Goal: Task Accomplishment & Management: Manage account settings

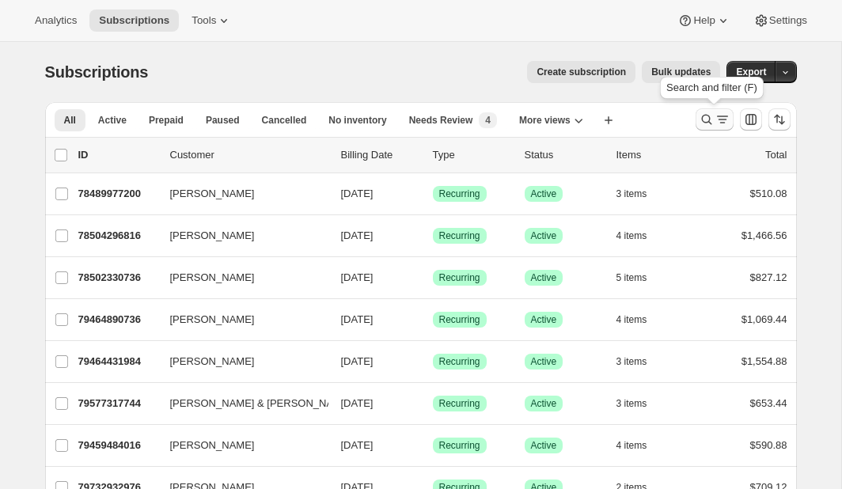
click at [705, 116] on icon "Search and filter results" at bounding box center [706, 120] width 16 height 16
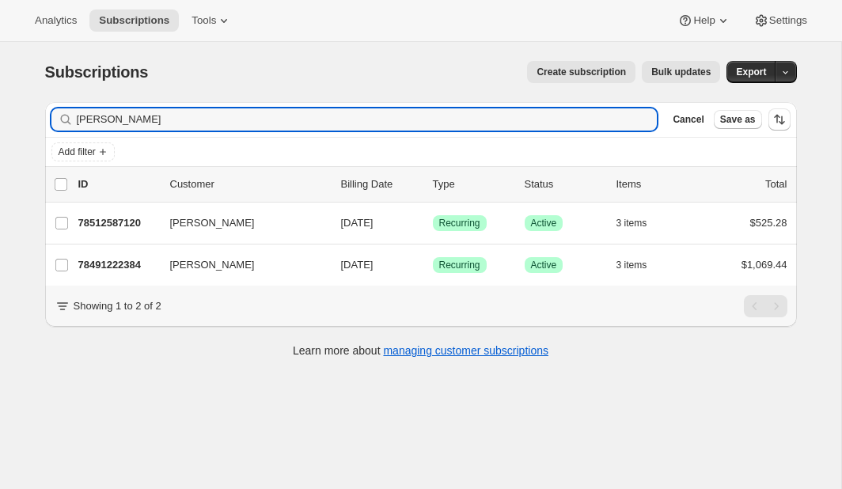
type input "[PERSON_NAME]"
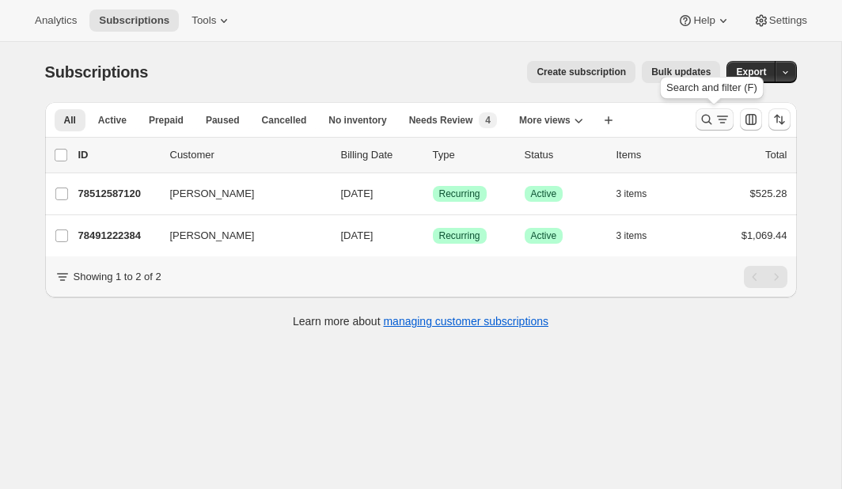
click at [705, 116] on icon "Search and filter results" at bounding box center [706, 120] width 16 height 16
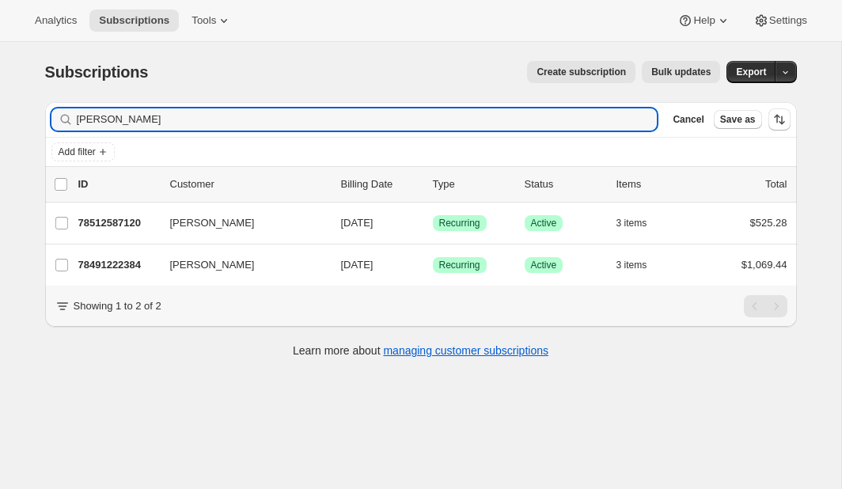
drag, startPoint x: 130, startPoint y: 123, endPoint x: 55, endPoint y: 122, distance: 74.3
click at [55, 122] on div "leisa Clear" at bounding box center [354, 119] width 606 height 22
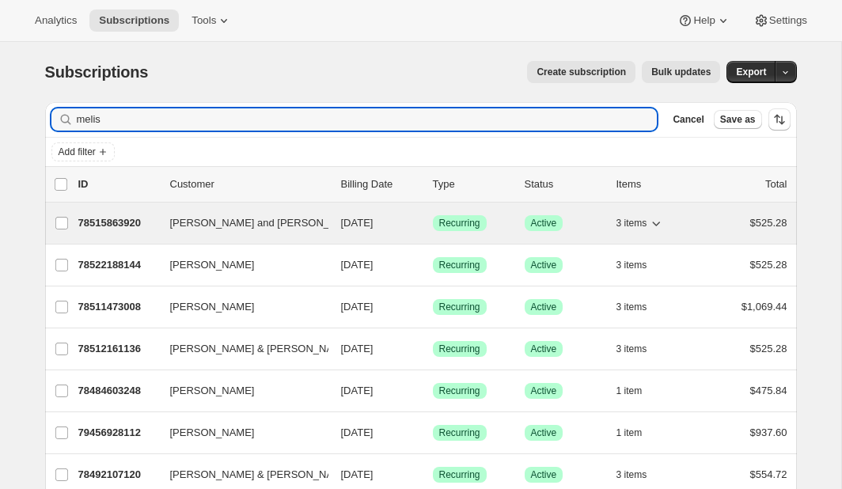
type input "melis"
click at [105, 221] on p "78515863920" at bounding box center [117, 223] width 79 height 16
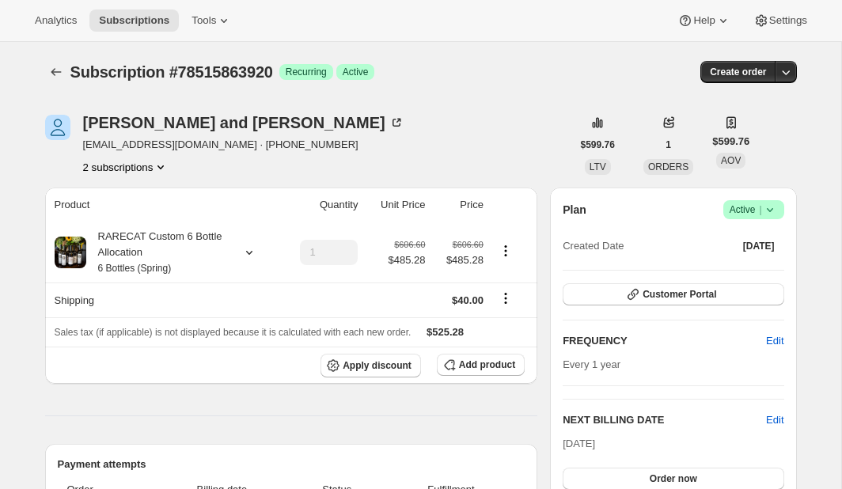
click at [769, 207] on icon at bounding box center [770, 210] width 16 height 16
click at [744, 264] on span "Cancel subscription" at bounding box center [748, 268] width 89 height 12
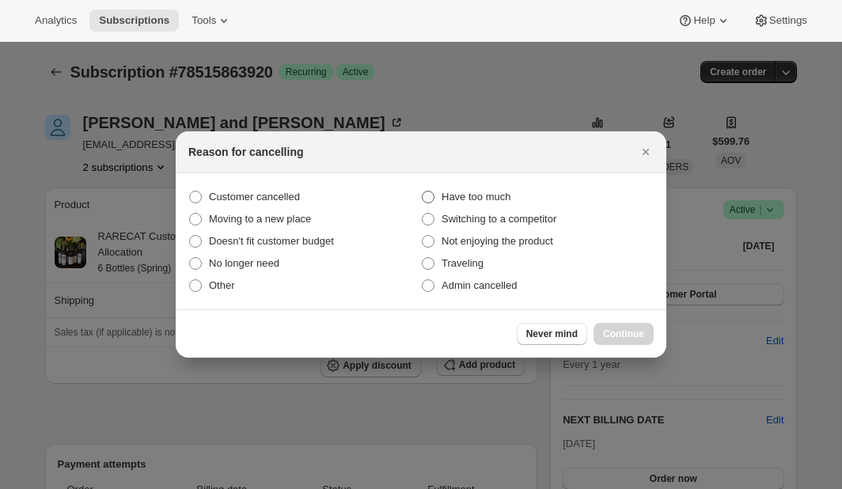
click at [432, 195] on span ":r4a:" at bounding box center [428, 197] width 13 height 13
click at [422, 191] on input "Have too much" at bounding box center [422, 191] width 1 height 1
radio input "true"
click at [618, 328] on span "Continue" at bounding box center [623, 333] width 41 height 13
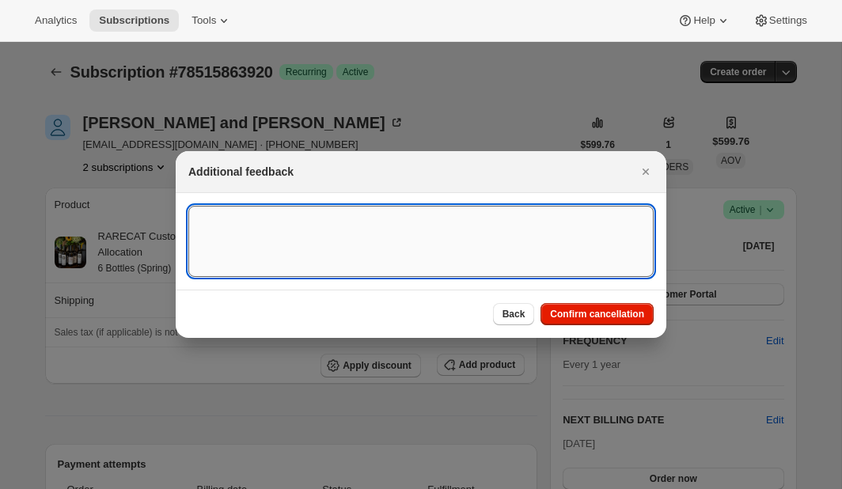
click at [252, 235] on textarea ":r4a:" at bounding box center [420, 241] width 465 height 71
type textarea "T"
paste textarea "Thank you Sharon. We enjoy your wine very much but need to start drinking what …"
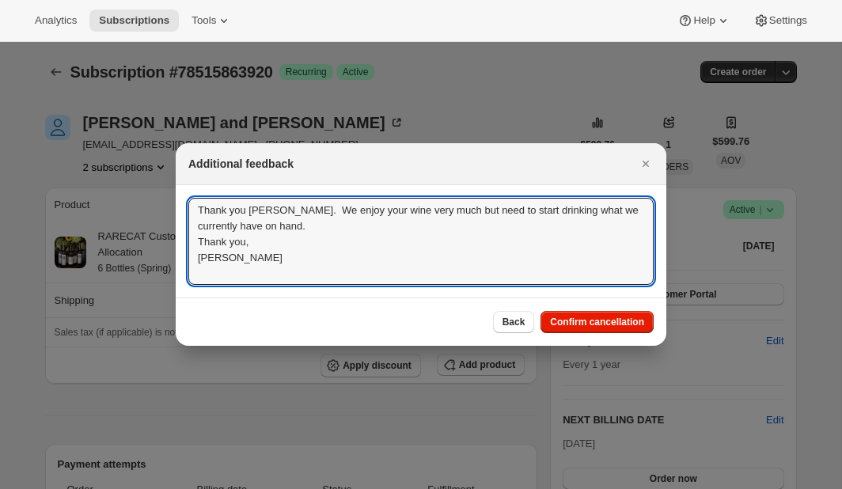
scroll to position [2, 0]
type textarea "Thank you Sharon. We enjoy your wine very much but need to start drinking what …"
click at [570, 319] on span "Confirm cancellation" at bounding box center [597, 322] width 94 height 13
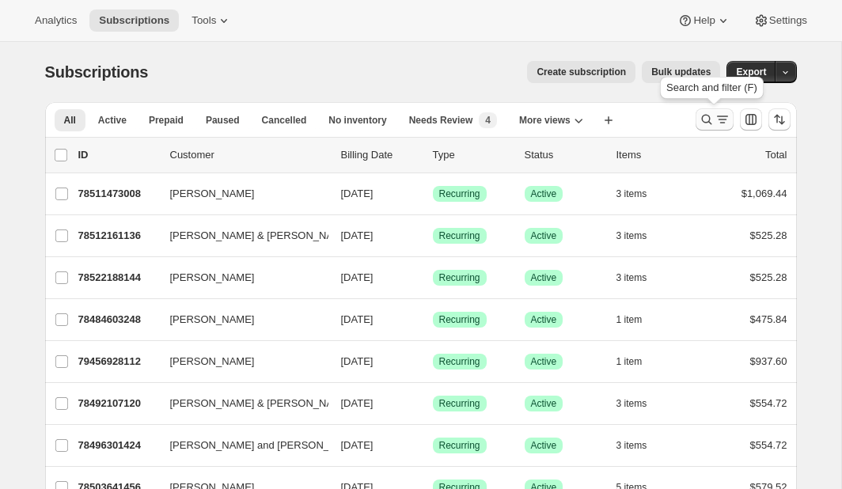
click at [702, 117] on icon "Search and filter results" at bounding box center [706, 120] width 16 height 16
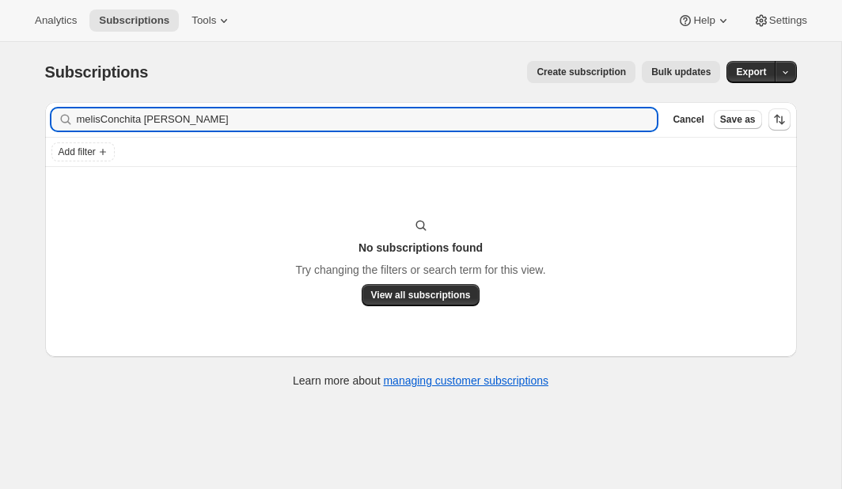
drag, startPoint x: 219, startPoint y: 125, endPoint x: 49, endPoint y: 127, distance: 170.1
click at [49, 127] on div "Filter subscribers melisConchita Heffron Clear Cancel Save as" at bounding box center [420, 119] width 751 height 35
drag, startPoint x: 196, startPoint y: 119, endPoint x: 54, endPoint y: 117, distance: 142.4
click at [54, 117] on div "melisConchita Heffron Clear" at bounding box center [354, 119] width 606 height 22
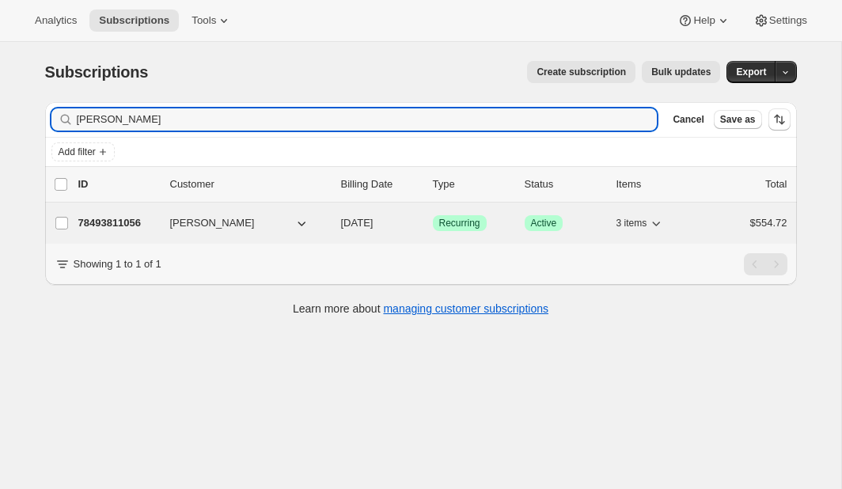
type input "Conchita Heffron"
click at [119, 222] on p "78493811056" at bounding box center [117, 223] width 79 height 16
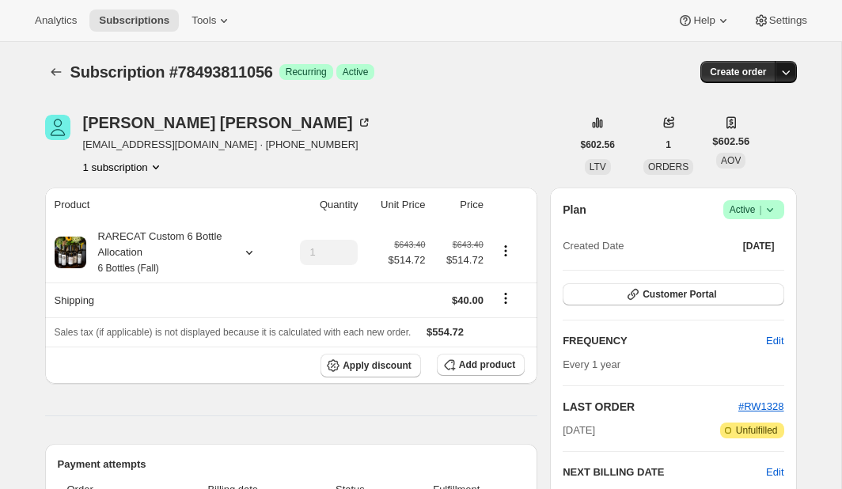
click at [781, 72] on icon "button" at bounding box center [785, 72] width 16 height 16
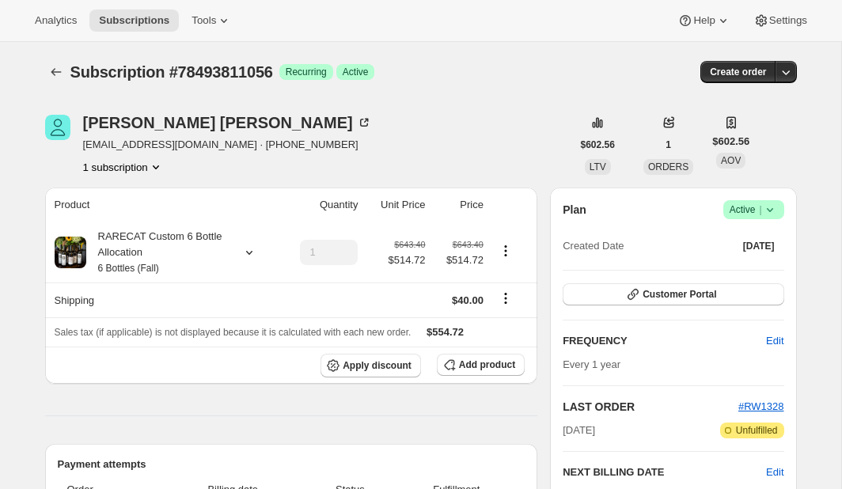
click at [771, 208] on icon at bounding box center [769, 210] width 6 height 4
click at [748, 267] on span "Cancel subscription" at bounding box center [748, 268] width 89 height 12
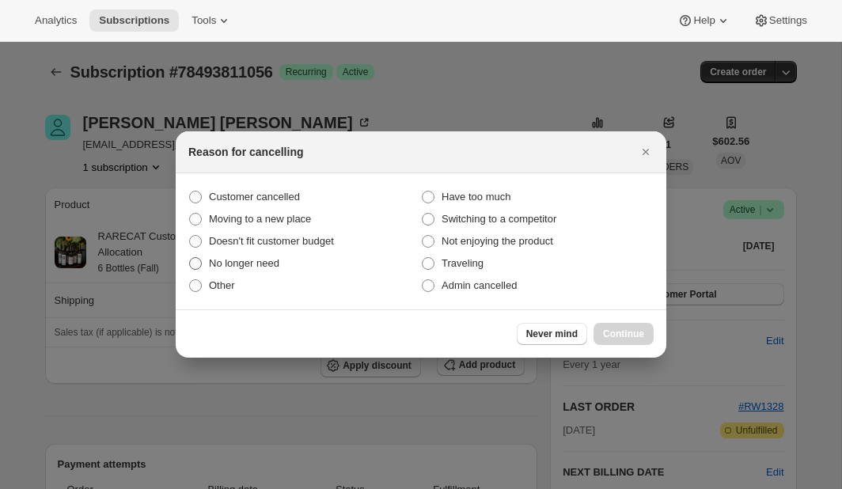
click at [198, 263] on span ":rdt:" at bounding box center [195, 263] width 13 height 13
click at [190, 258] on input "No longer need" at bounding box center [189, 257] width 1 height 1
radio input "true"
click at [612, 327] on button "Continue" at bounding box center [623, 334] width 60 height 22
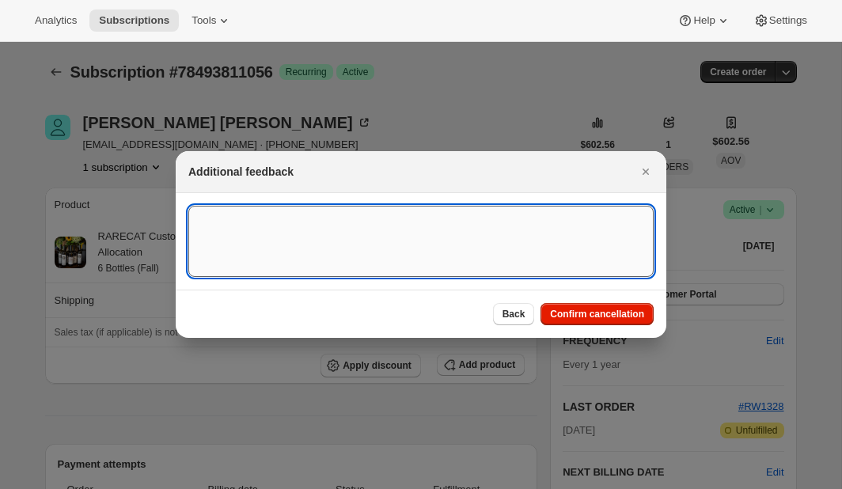
click at [210, 214] on textarea ":rdt:" at bounding box center [420, 241] width 465 height 71
paste textarea "Hello. I would like to cancel my annual subscription and cancel the order that …"
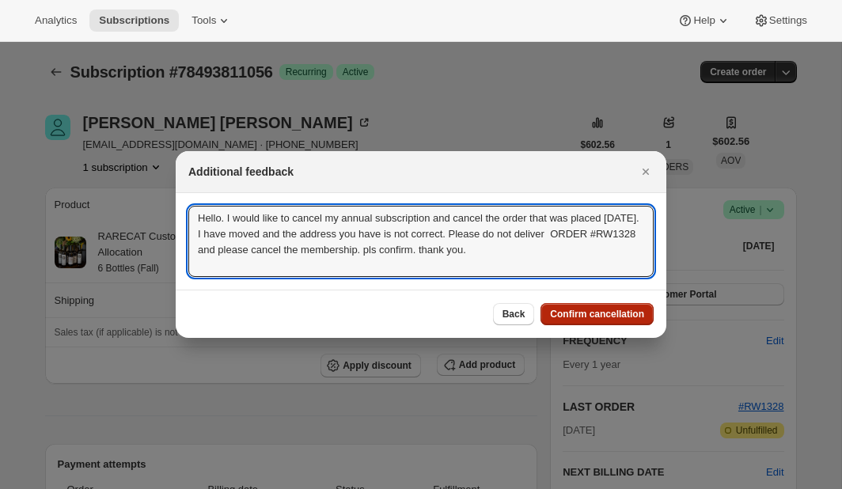
type textarea "Hello. I would like to cancel my annual subscription and cancel the order that …"
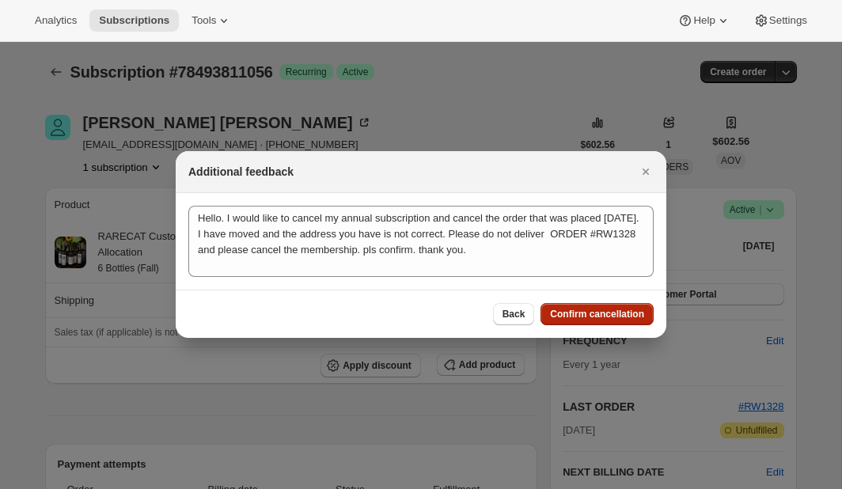
click at [592, 308] on span "Confirm cancellation" at bounding box center [597, 314] width 94 height 13
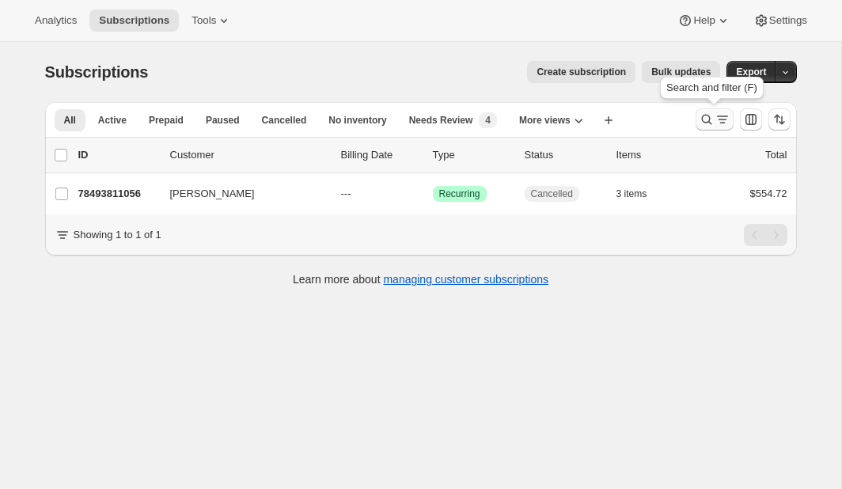
click at [707, 117] on icon "Search and filter results" at bounding box center [706, 120] width 16 height 16
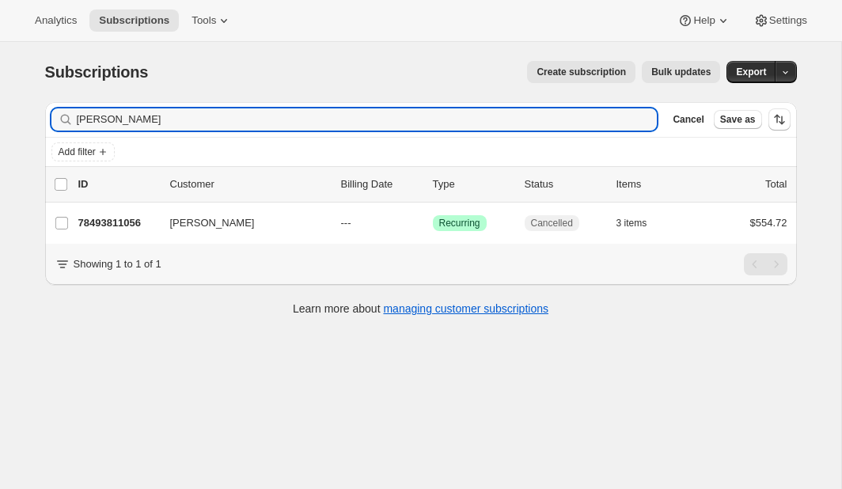
drag, startPoint x: 184, startPoint y: 118, endPoint x: 25, endPoint y: 115, distance: 159.0
click at [26, 115] on div "Subscriptions. This page is ready Subscriptions Create subscription Bulk update…" at bounding box center [420, 187] width 789 height 290
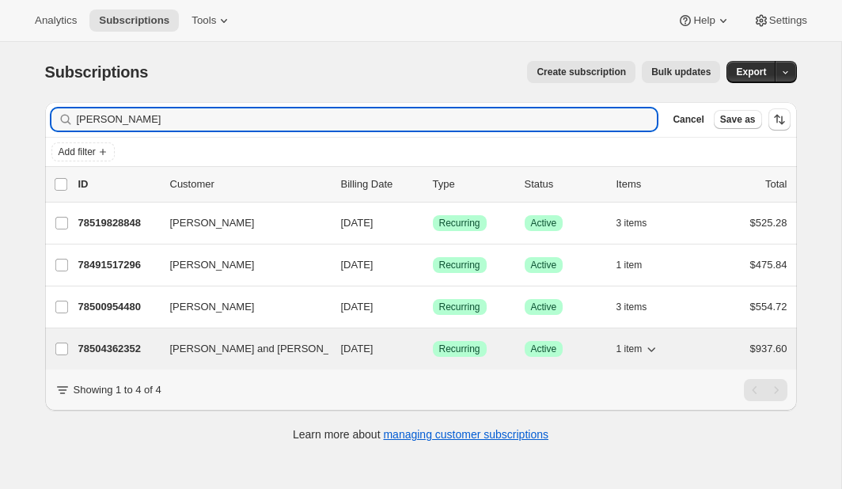
type input "lisa m"
click at [124, 346] on p "78504362352" at bounding box center [117, 349] width 79 height 16
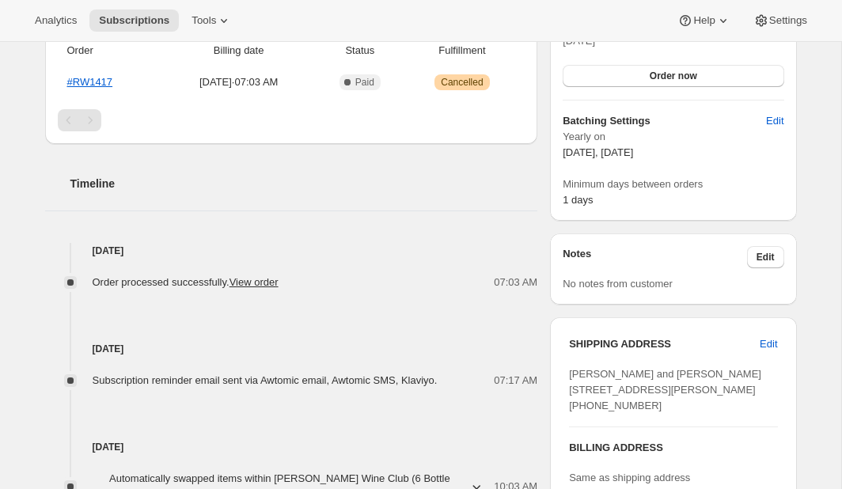
scroll to position [480, 0]
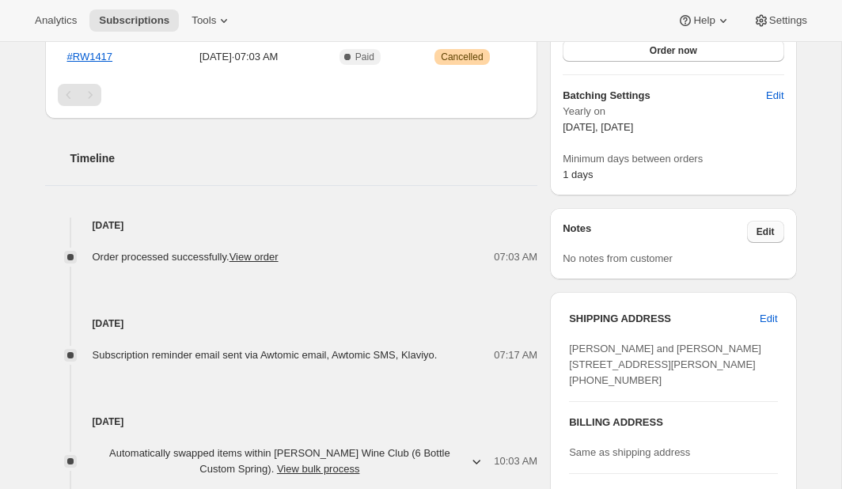
click at [766, 229] on span "Edit" at bounding box center [765, 231] width 18 height 13
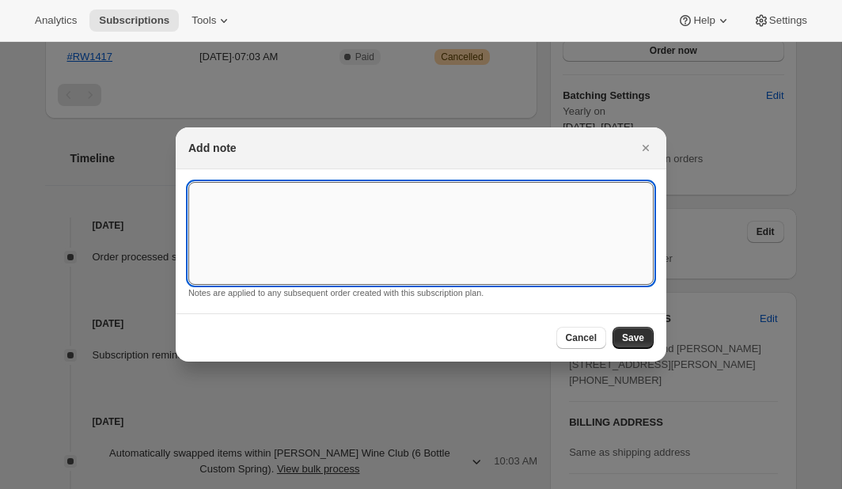
click at [270, 202] on textarea ":r3p:" at bounding box center [420, 233] width 465 height 103
paste textarea "We don’t want to cancel our membership- we just don’t want this shipment. I hav…"
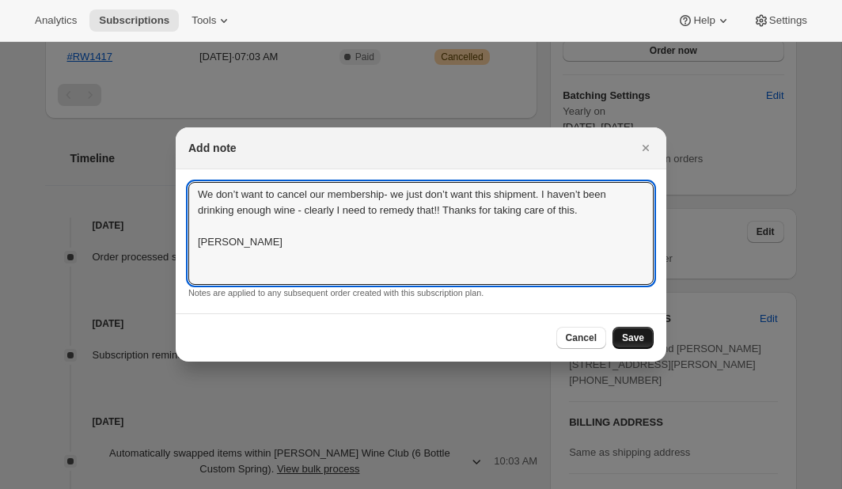
type textarea "We don’t want to cancel our membership- we just don’t want this shipment. I hav…"
click at [631, 336] on span "Save" at bounding box center [633, 337] width 22 height 13
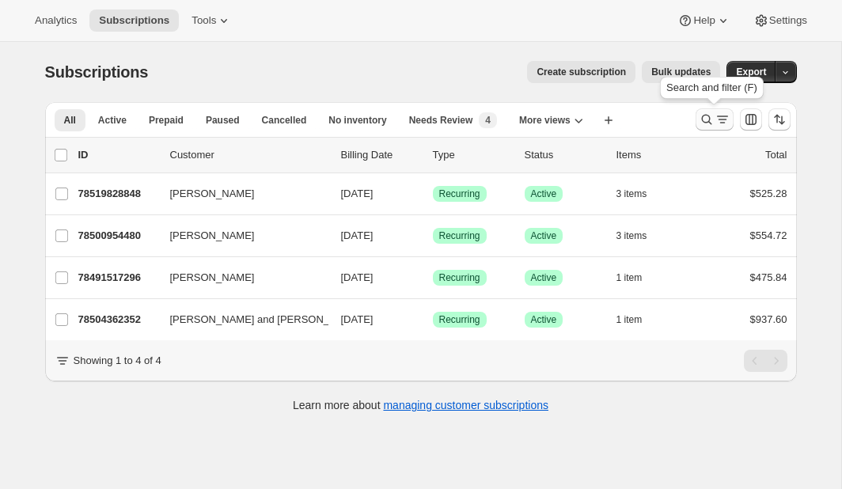
click at [706, 115] on icon "Search and filter results" at bounding box center [706, 120] width 16 height 16
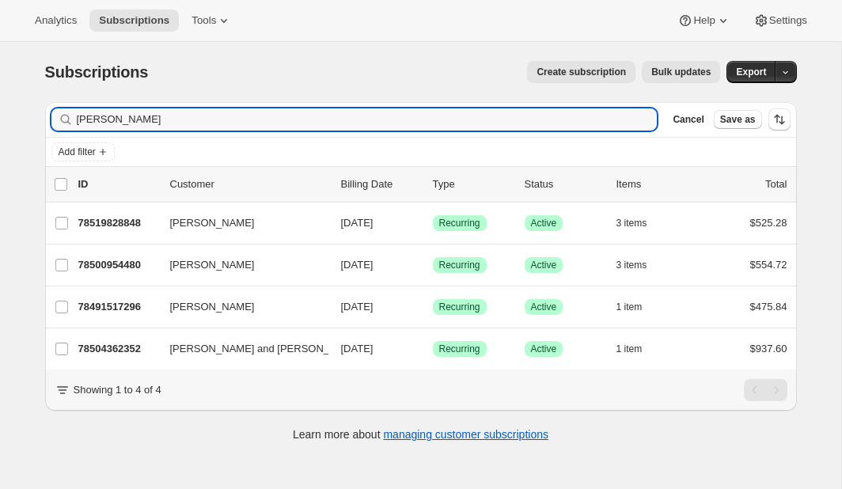
drag, startPoint x: 120, startPoint y: 123, endPoint x: 55, endPoint y: 123, distance: 65.6
click at [55, 123] on div "lisa m Clear" at bounding box center [354, 119] width 606 height 22
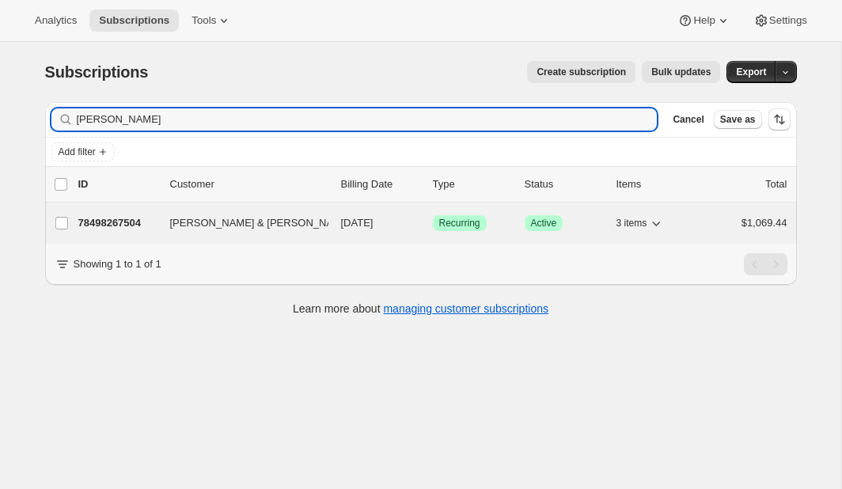
type input "robert mattix"
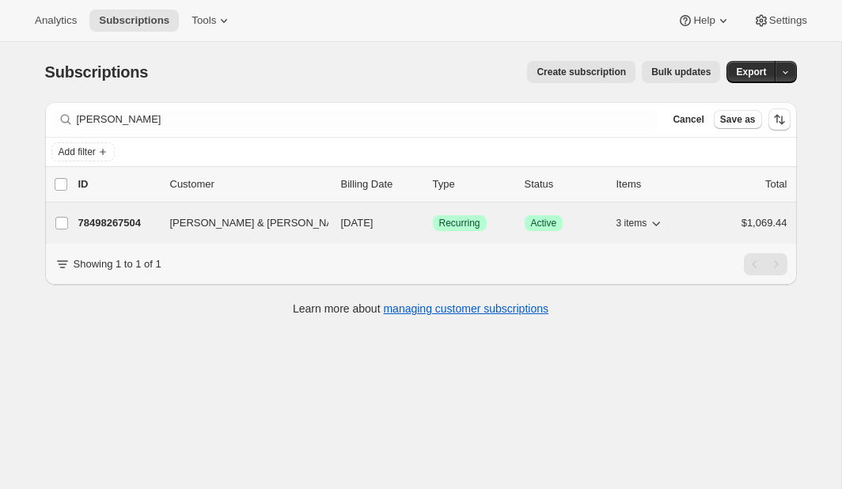
click at [109, 221] on p "78498267504" at bounding box center [117, 223] width 79 height 16
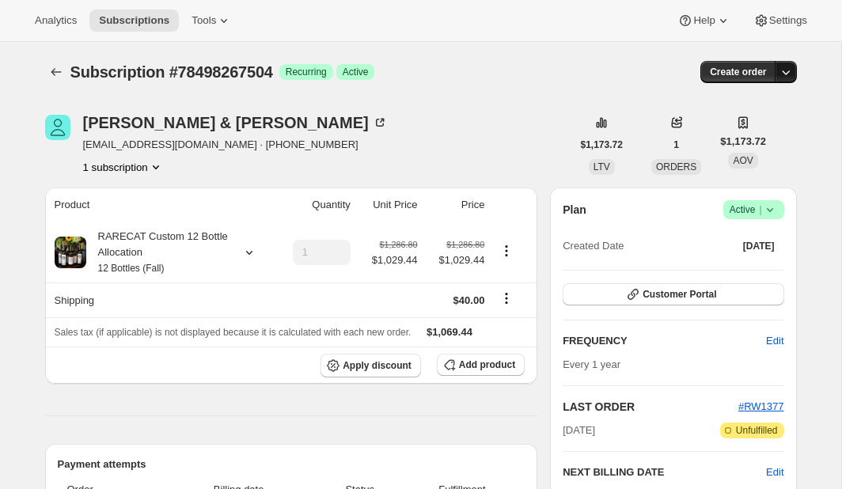
click at [782, 70] on icon "button" at bounding box center [785, 72] width 16 height 16
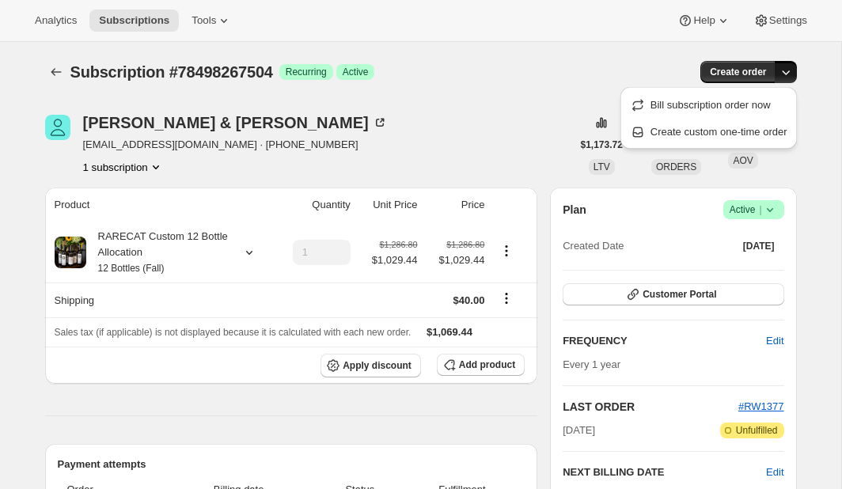
click at [555, 81] on div "Create order" at bounding box center [667, 72] width 255 height 22
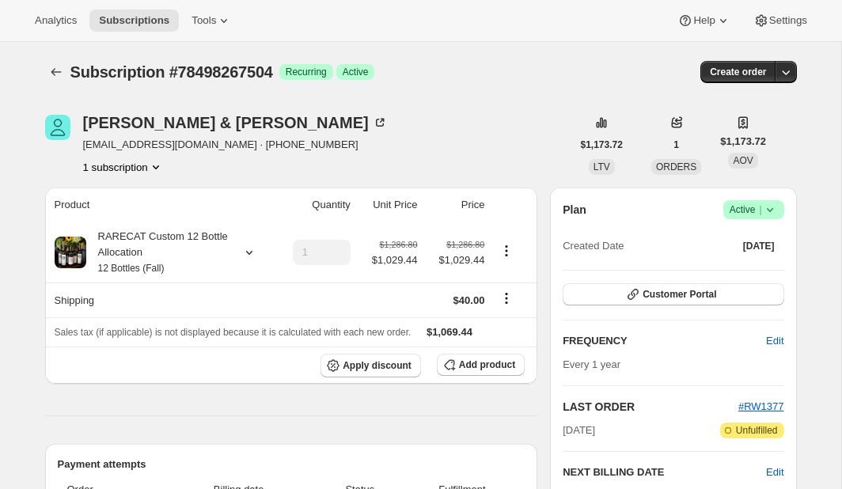
click at [773, 208] on icon at bounding box center [770, 210] width 16 height 16
click at [746, 264] on span "Cancel subscription" at bounding box center [748, 268] width 89 height 12
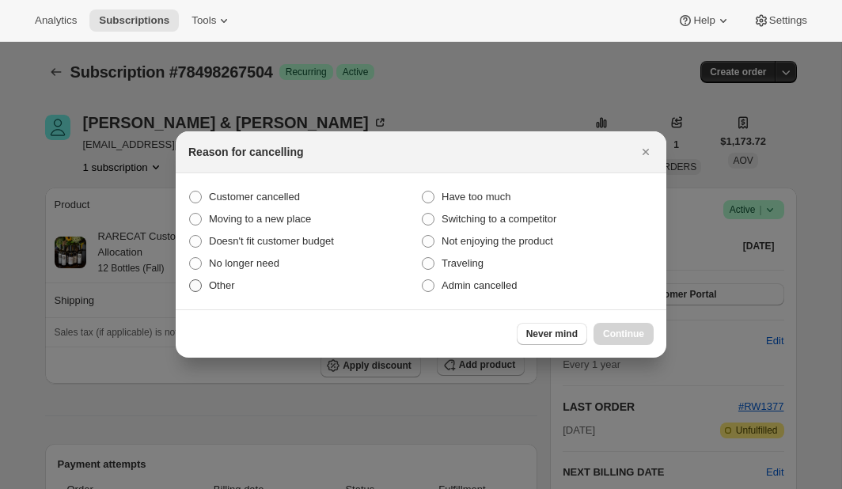
click at [194, 283] on span ":r4a:" at bounding box center [195, 285] width 13 height 13
click at [190, 280] on input "Other" at bounding box center [189, 279] width 1 height 1
radio input "true"
click at [620, 326] on button "Continue" at bounding box center [623, 334] width 60 height 22
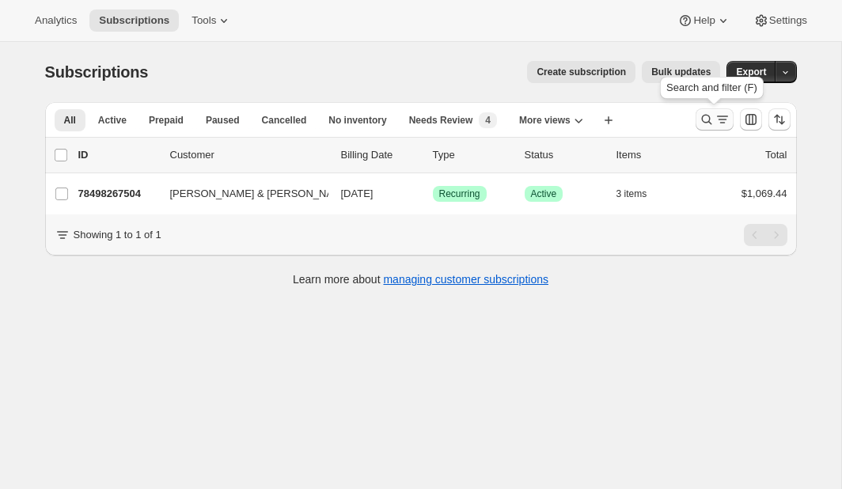
click at [710, 118] on icon "Search and filter results" at bounding box center [706, 120] width 16 height 16
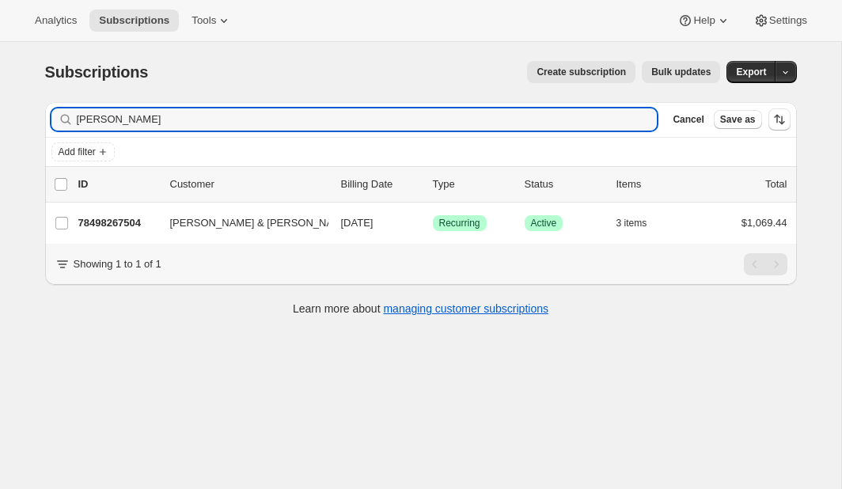
drag, startPoint x: 159, startPoint y: 123, endPoint x: 43, endPoint y: 120, distance: 115.5
click at [43, 120] on div "Filter subscribers robert mattix Clear Cancel Save as Add filter 0 selected Upd…" at bounding box center [414, 210] width 764 height 243
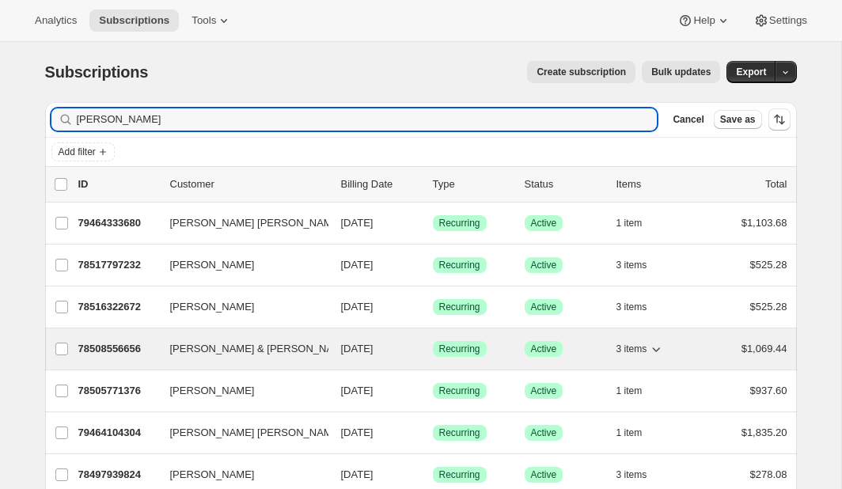
type input "[PERSON_NAME]"
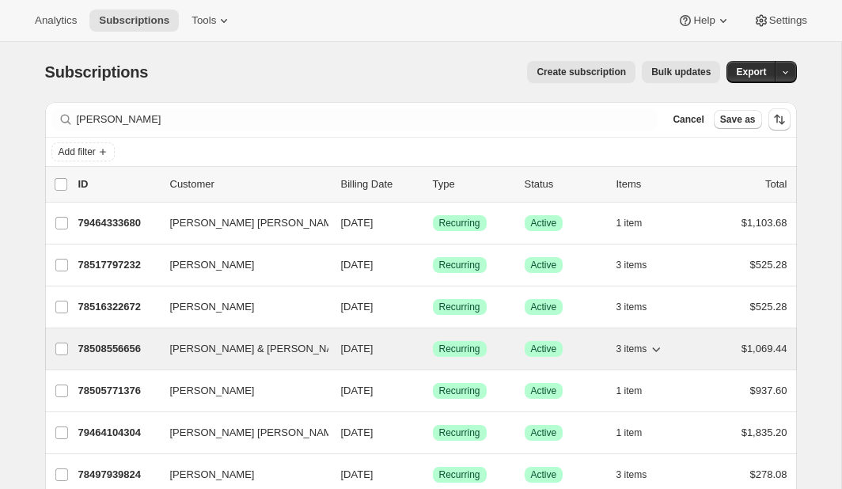
click at [112, 346] on p "78508556656" at bounding box center [117, 349] width 79 height 16
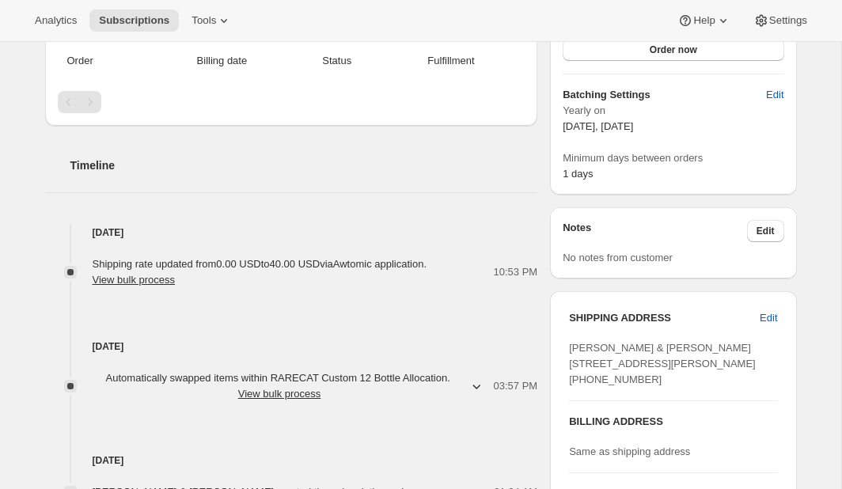
scroll to position [373, 0]
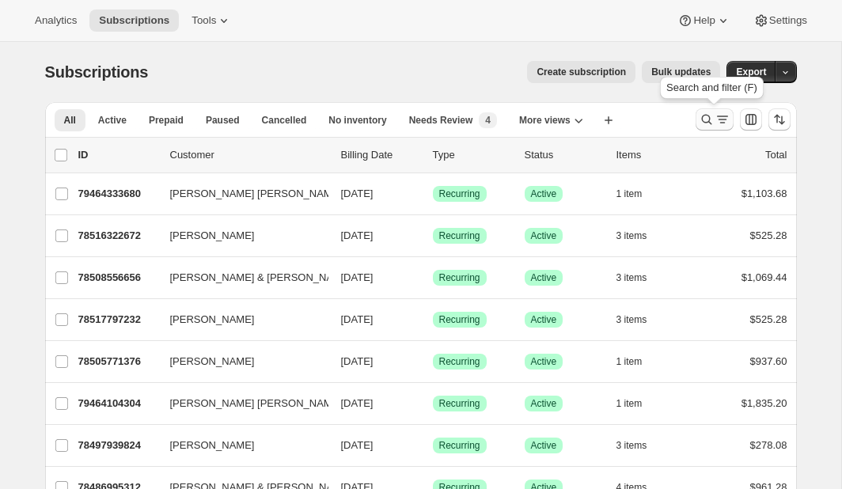
click at [705, 116] on icon "Search and filter results" at bounding box center [706, 120] width 16 height 16
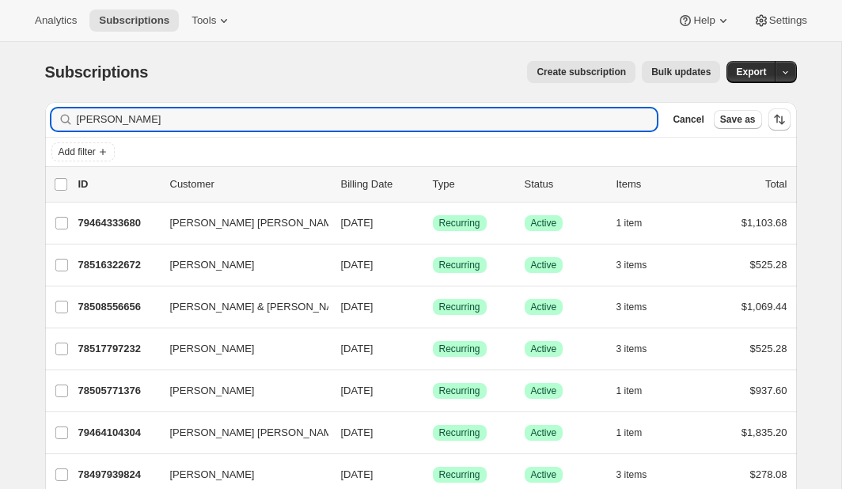
drag, startPoint x: 130, startPoint y: 120, endPoint x: 50, endPoint y: 123, distance: 80.7
click at [50, 123] on div "Filter subscribers [PERSON_NAME] s Clear Cancel Save as" at bounding box center [420, 119] width 751 height 35
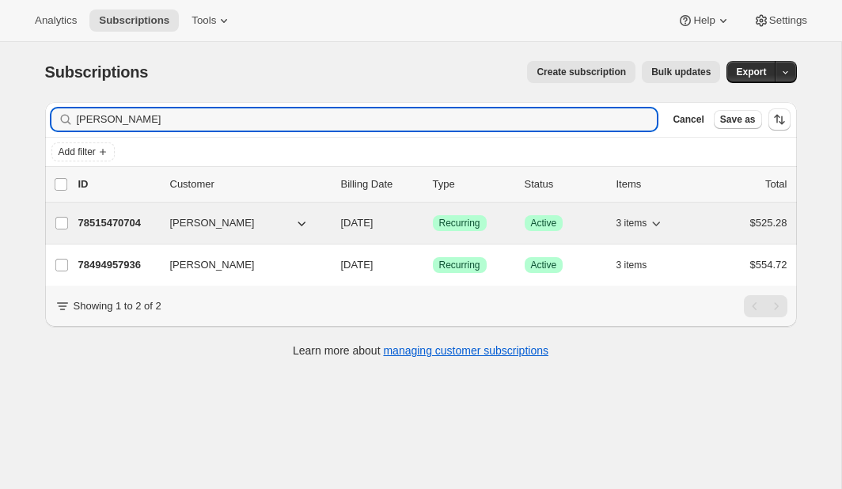
type input "[PERSON_NAME]"
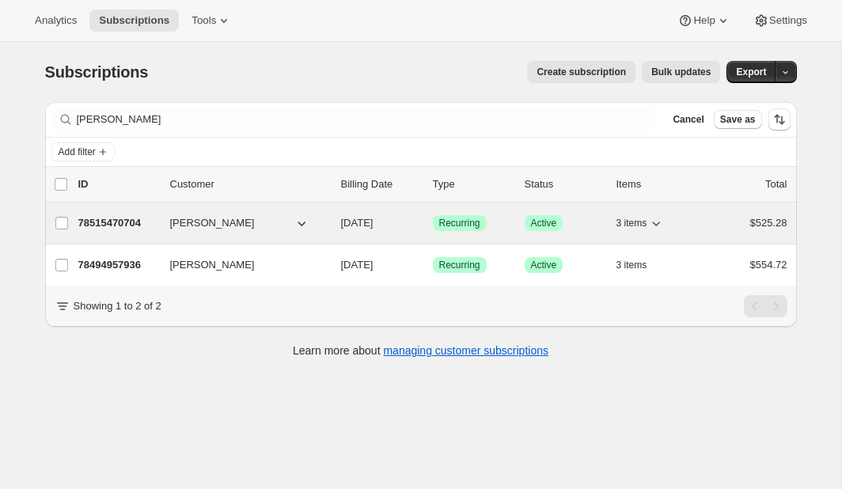
click at [119, 221] on p "78515470704" at bounding box center [117, 223] width 79 height 16
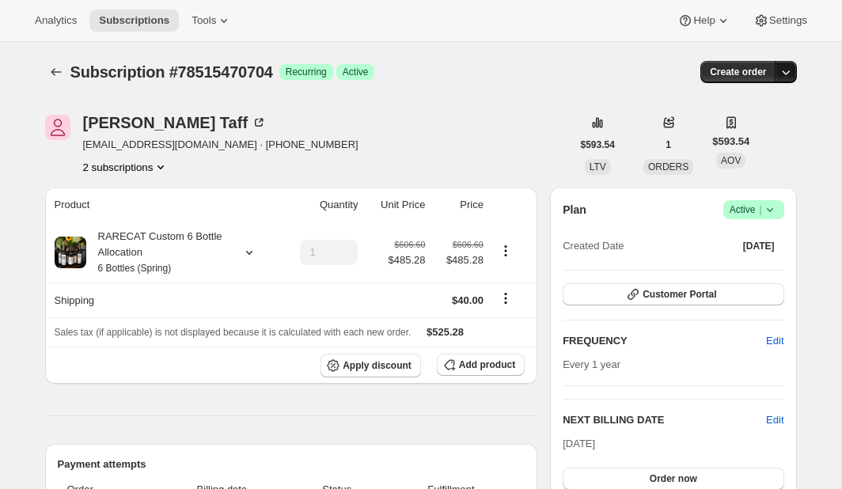
click at [785, 70] on icon "button" at bounding box center [785, 72] width 16 height 16
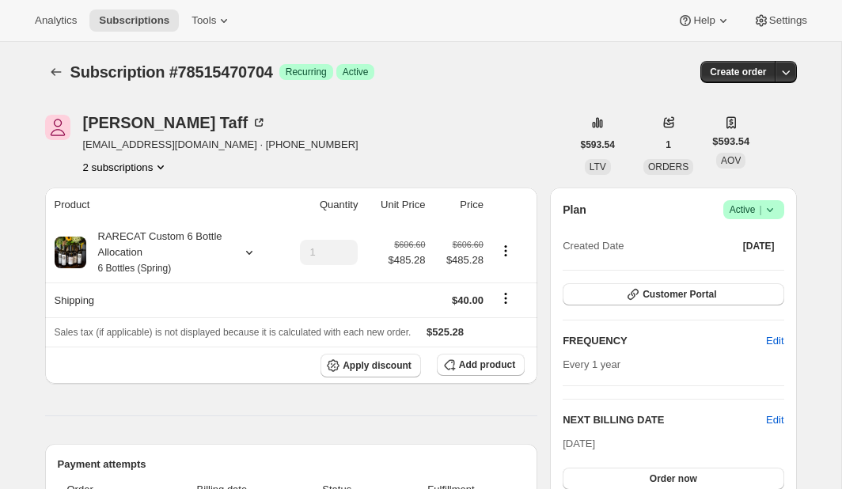
click at [770, 206] on icon at bounding box center [770, 210] width 16 height 16
click at [744, 265] on span "Cancel subscription" at bounding box center [748, 268] width 89 height 12
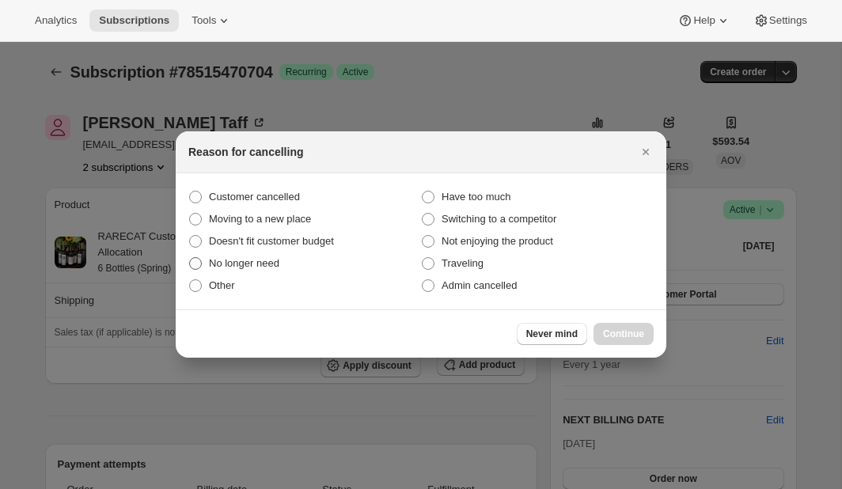
click at [198, 262] on span ":r4a:" at bounding box center [195, 263] width 13 height 13
click at [190, 258] on input "No longer need" at bounding box center [189, 257] width 1 height 1
radio input "true"
click at [614, 334] on span "Continue" at bounding box center [623, 333] width 41 height 13
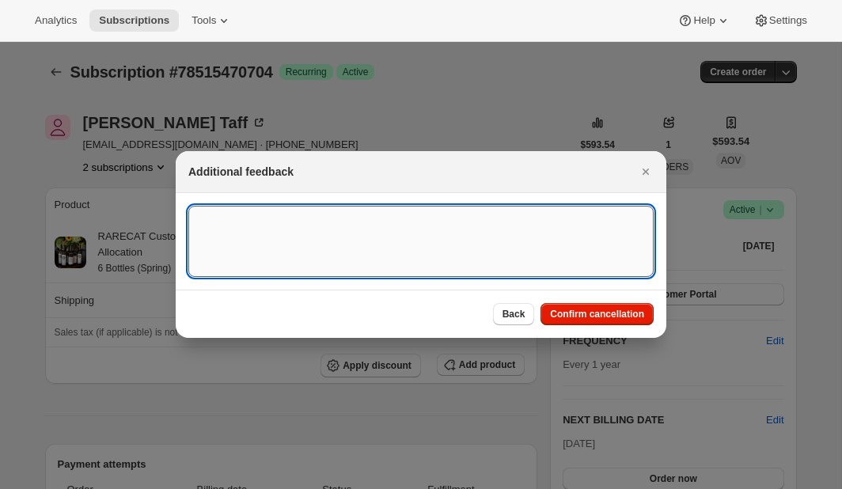
click at [212, 215] on textarea ":r4a:" at bounding box center [420, 241] width 465 height 71
paste textarea "I received notice that I was charged $593 on my Credit Card by Rarecat. It was …"
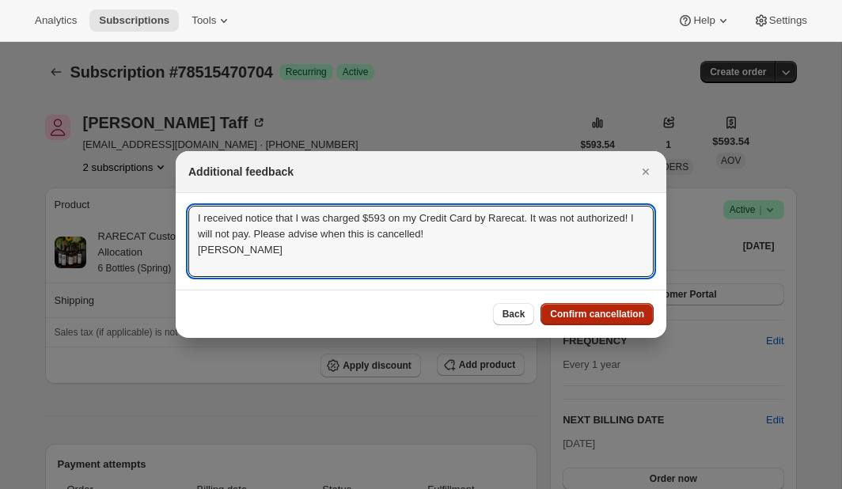
type textarea "I received notice that I was charged $593 on my Credit Card by Rarecat. It was …"
click at [610, 315] on span "Confirm cancellation" at bounding box center [597, 314] width 94 height 13
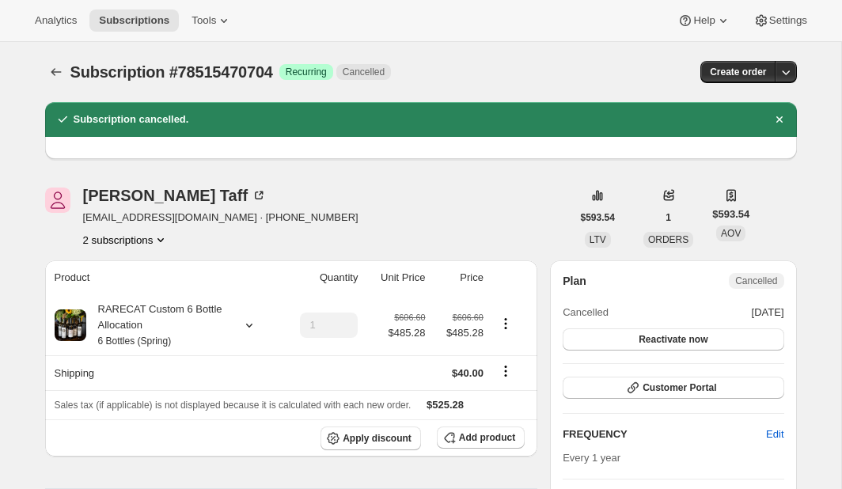
click at [163, 238] on icon "Product actions" at bounding box center [161, 240] width 16 height 16
click at [133, 265] on span "78494957936" at bounding box center [101, 269] width 63 height 12
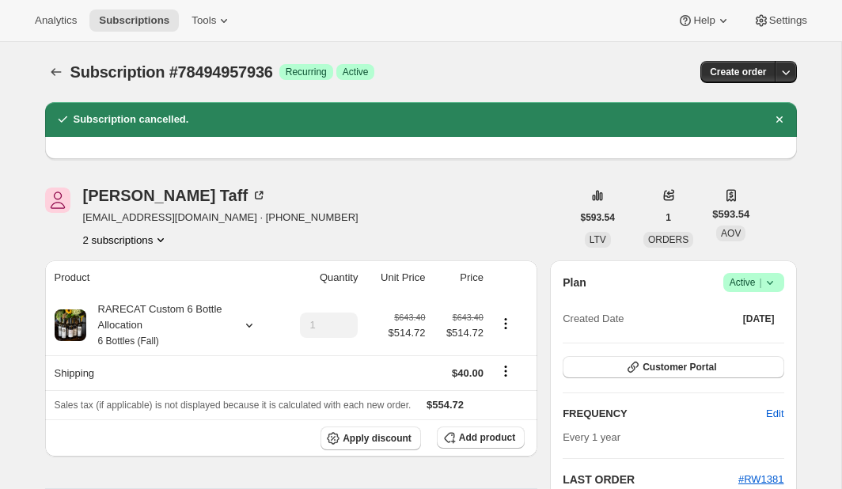
click at [771, 278] on icon at bounding box center [770, 282] width 16 height 16
click at [742, 338] on span "Cancel subscription" at bounding box center [748, 341] width 89 height 12
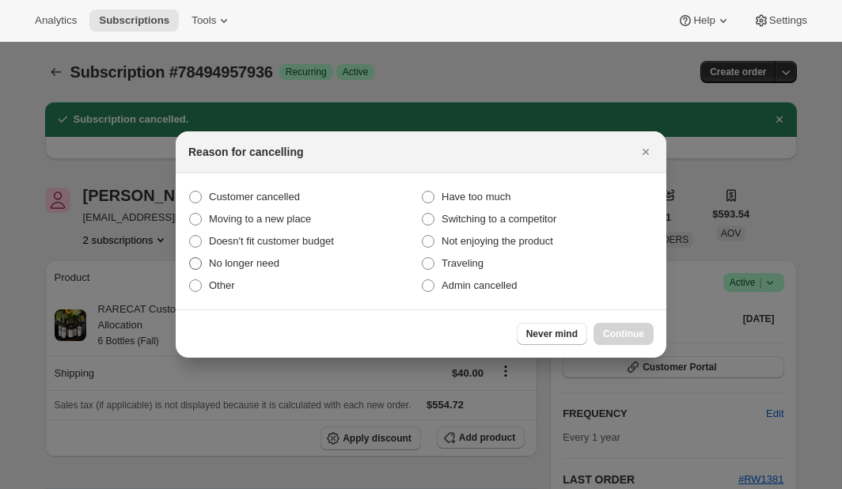
click at [193, 262] on span ":rb4:" at bounding box center [195, 263] width 13 height 13
click at [190, 258] on input "No longer need" at bounding box center [189, 257] width 1 height 1
radio input "true"
click at [607, 333] on span "Continue" at bounding box center [623, 333] width 41 height 13
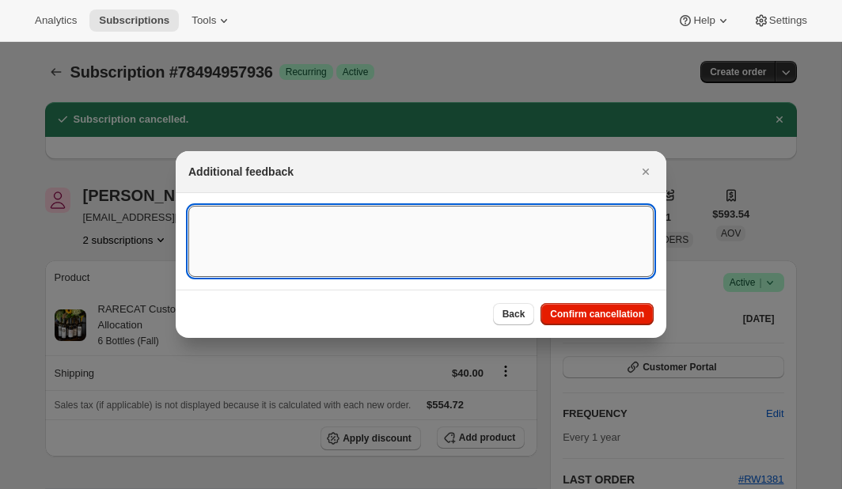
click at [263, 213] on textarea ":rb4:" at bounding box center [420, 241] width 465 height 71
paste textarea "I received notice that I was charged $593 on my Credit Card by Rarecat. It was …"
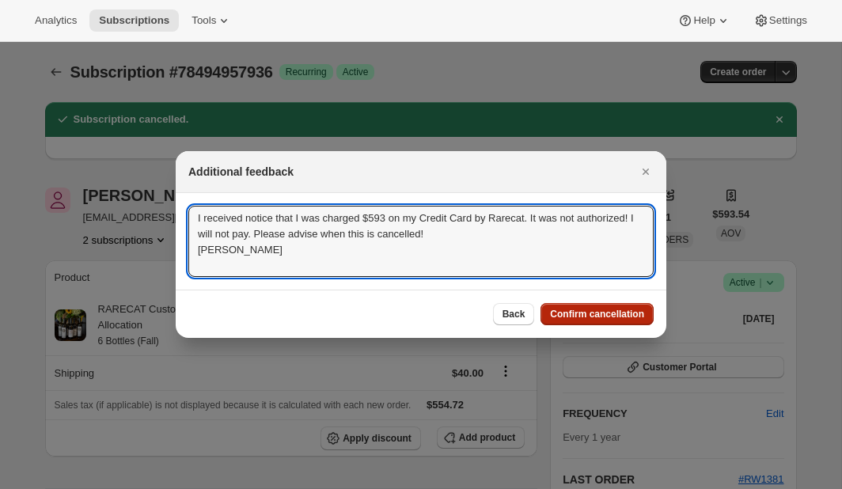
type textarea "I received notice that I was charged $593 on my Credit Card by Rarecat. It was …"
click at [573, 314] on span "Confirm cancellation" at bounding box center [597, 314] width 94 height 13
